Goal: Transaction & Acquisition: Purchase product/service

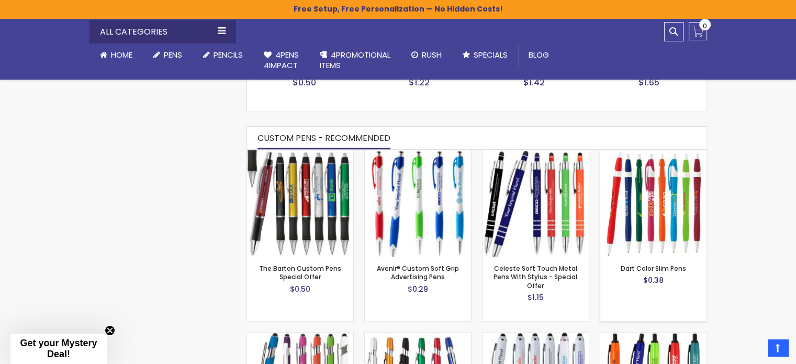
scroll to position [628, 0]
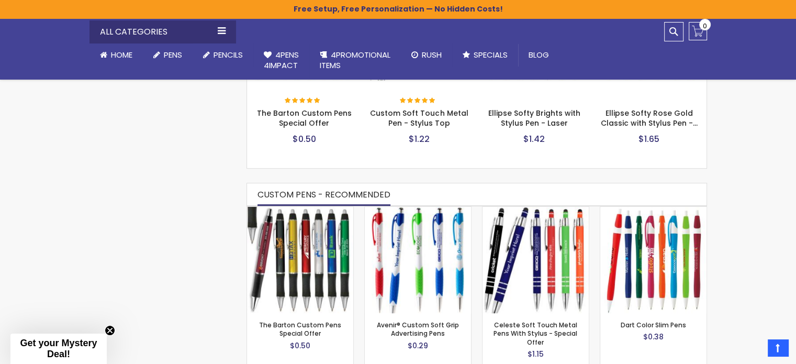
scroll to position [471, 0]
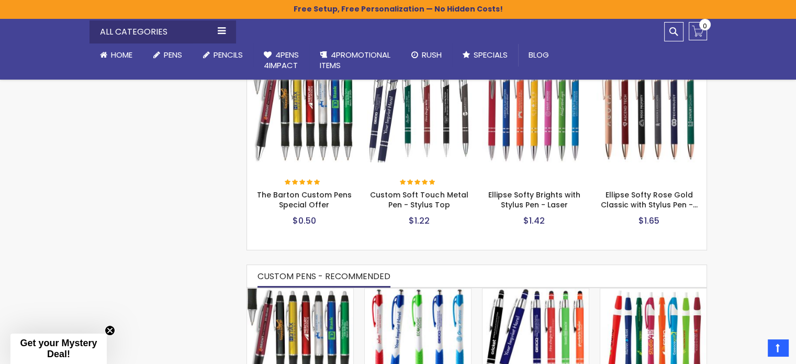
drag, startPoint x: 752, startPoint y: 154, endPoint x: 748, endPoint y: 163, distance: 9.4
click at [743, 59] on div "All Categories Plastic Pens Metal Pens Stylus Pens Pencils Bic® pens On Sale / …" at bounding box center [398, 48] width 796 height 61
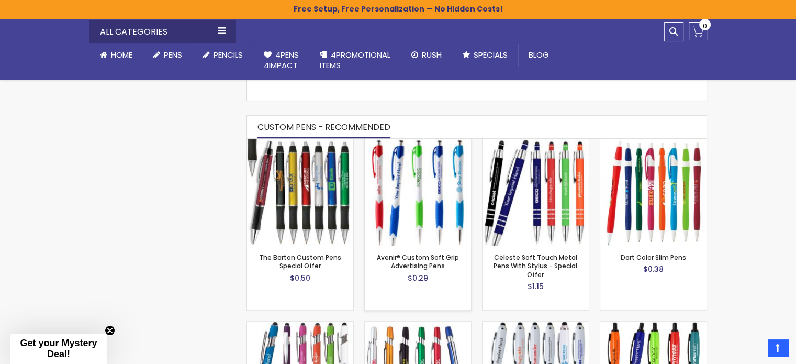
scroll to position [681, 0]
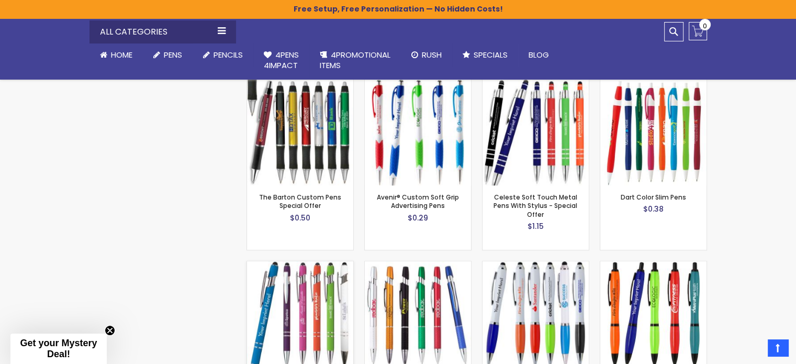
click at [286, 302] on img at bounding box center [300, 314] width 106 height 106
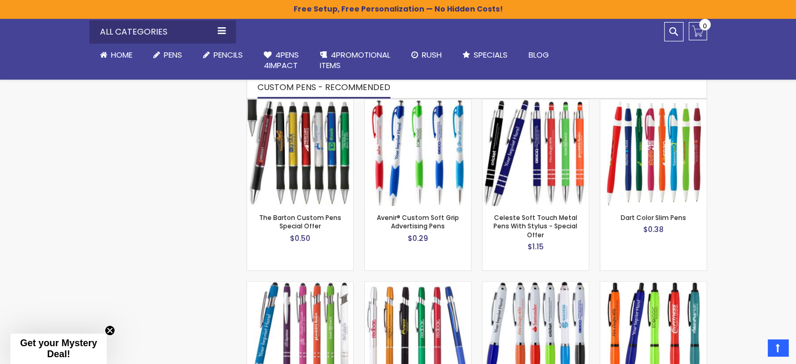
scroll to position [576, 0]
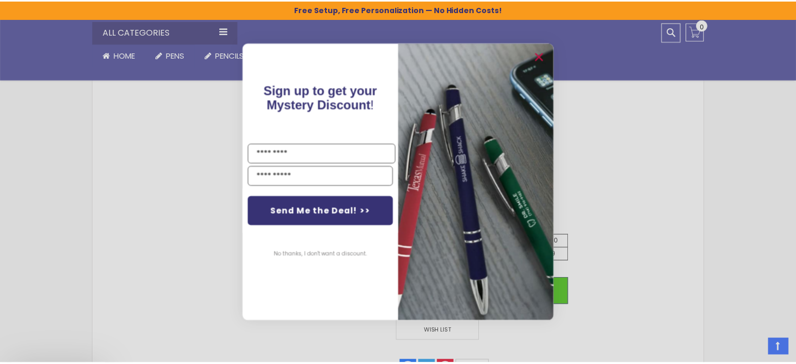
scroll to position [490, 0]
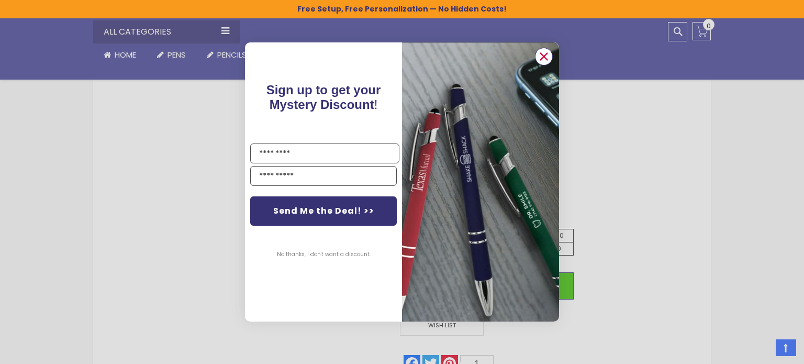
click at [538, 56] on circle "Close dialog" at bounding box center [544, 57] width 16 height 16
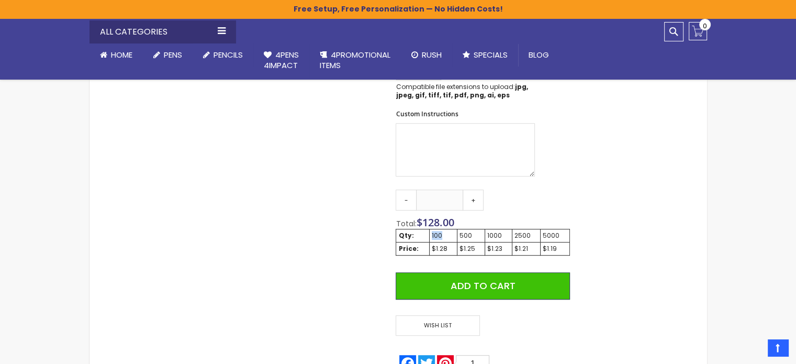
drag, startPoint x: 447, startPoint y: 236, endPoint x: 429, endPoint y: 234, distance: 17.9
click at [430, 234] on td "100" at bounding box center [444, 235] width 28 height 13
click at [577, 168] on div "Skip to the end of the images gallery Skip to the beginning of the images galle…" at bounding box center [398, 102] width 607 height 802
